Goal: Find specific page/section: Find specific page/section

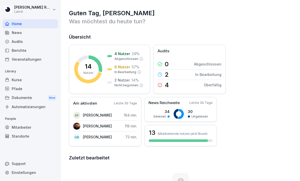
click at [32, 45] on div "Audits" at bounding box center [30, 41] width 55 height 9
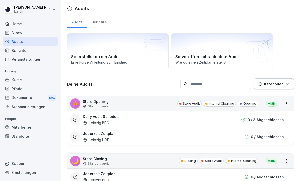
click at [98, 107] on p "Standort audit" at bounding box center [98, 106] width 21 height 5
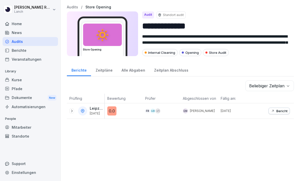
click at [278, 112] on p "Bericht" at bounding box center [282, 111] width 11 height 4
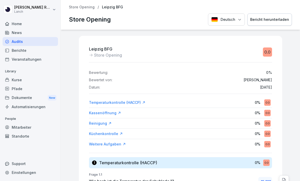
click at [24, 40] on div "Audits" at bounding box center [30, 41] width 55 height 9
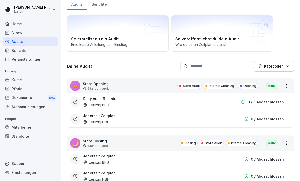
scroll to position [18, 0]
